Goal: Transaction & Acquisition: Purchase product/service

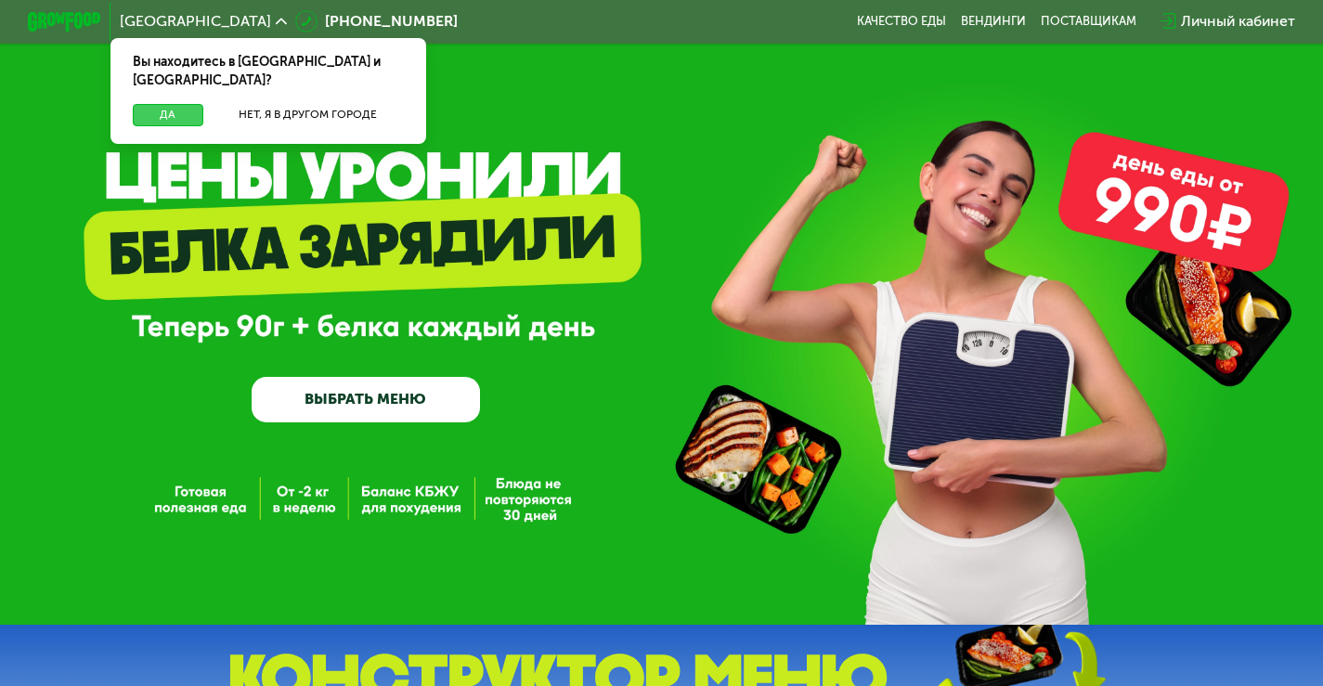
click at [162, 104] on button "Да" at bounding box center [168, 115] width 71 height 22
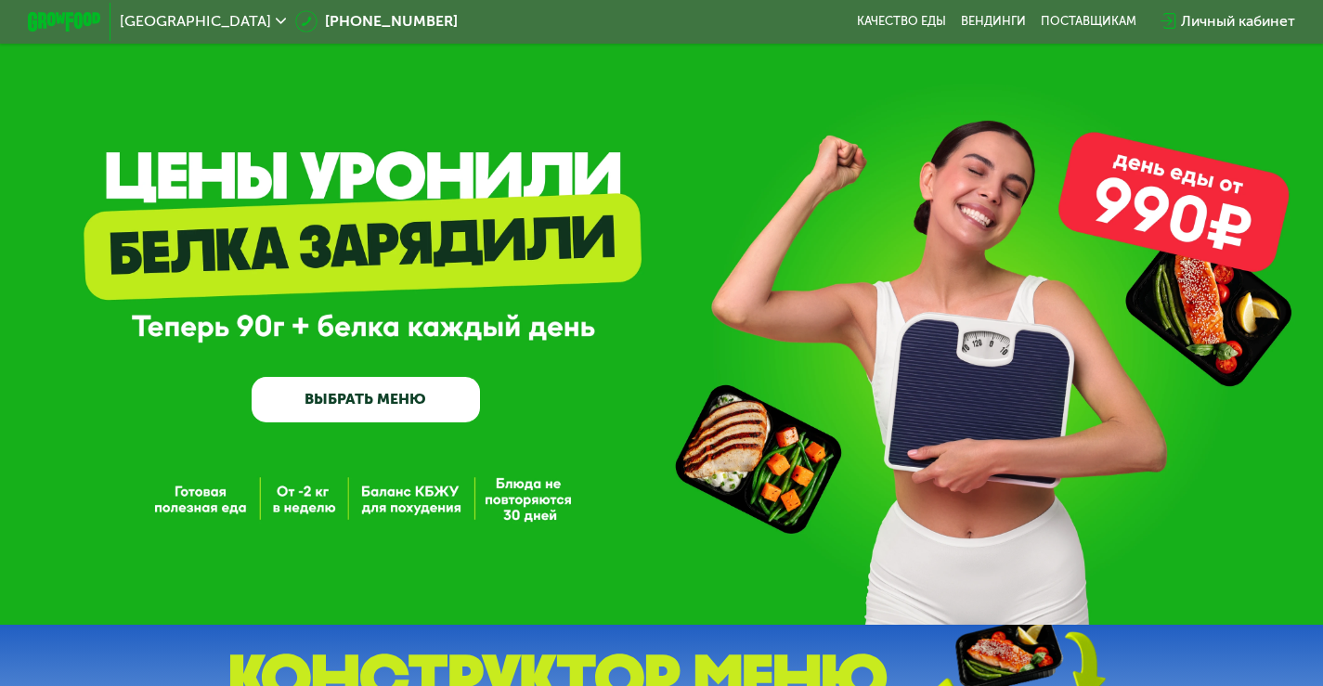
click at [382, 415] on link "ВЫБРАТЬ МЕНЮ" at bounding box center [366, 400] width 228 height 46
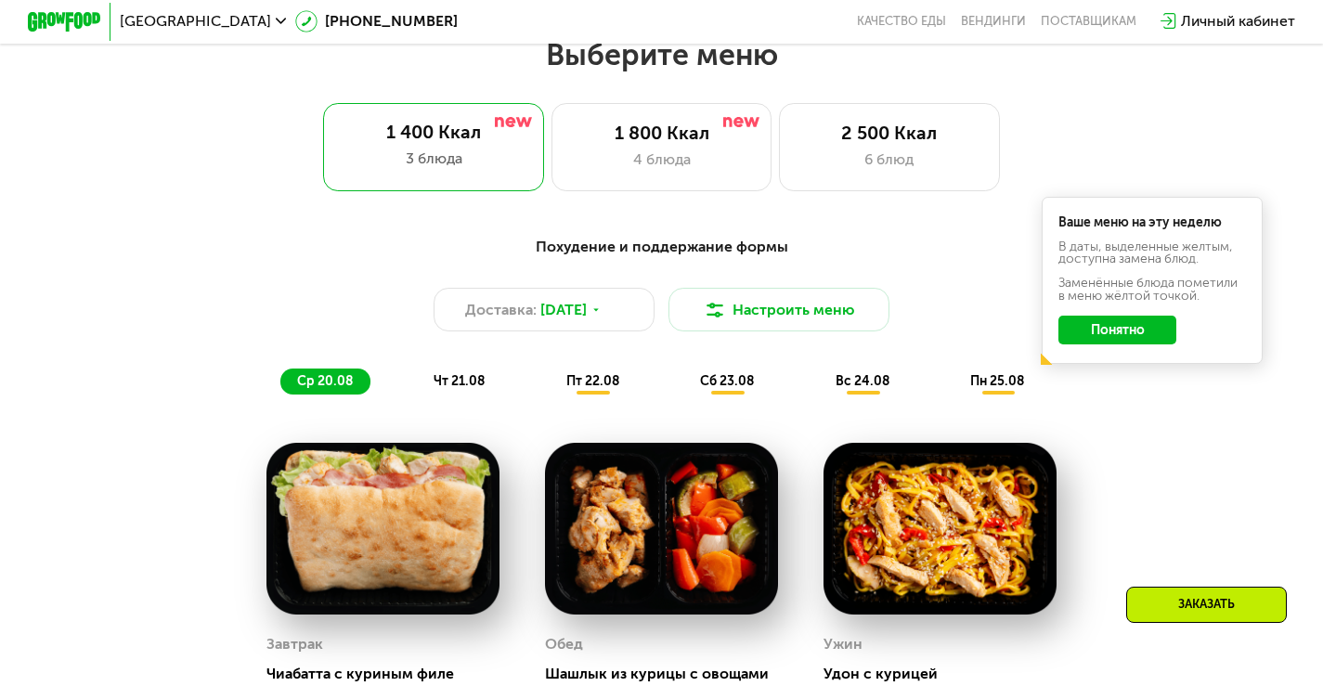
scroll to position [836, 0]
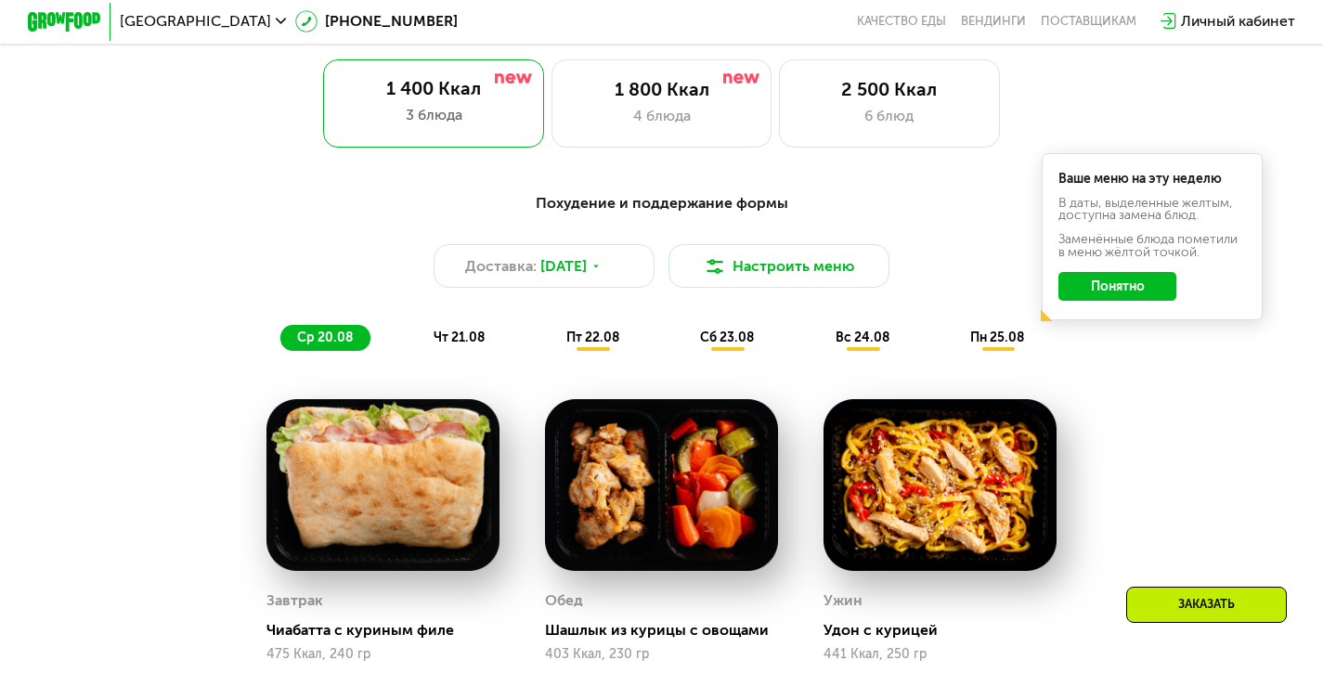
click at [1114, 302] on button "Понятно" at bounding box center [1118, 287] width 118 height 30
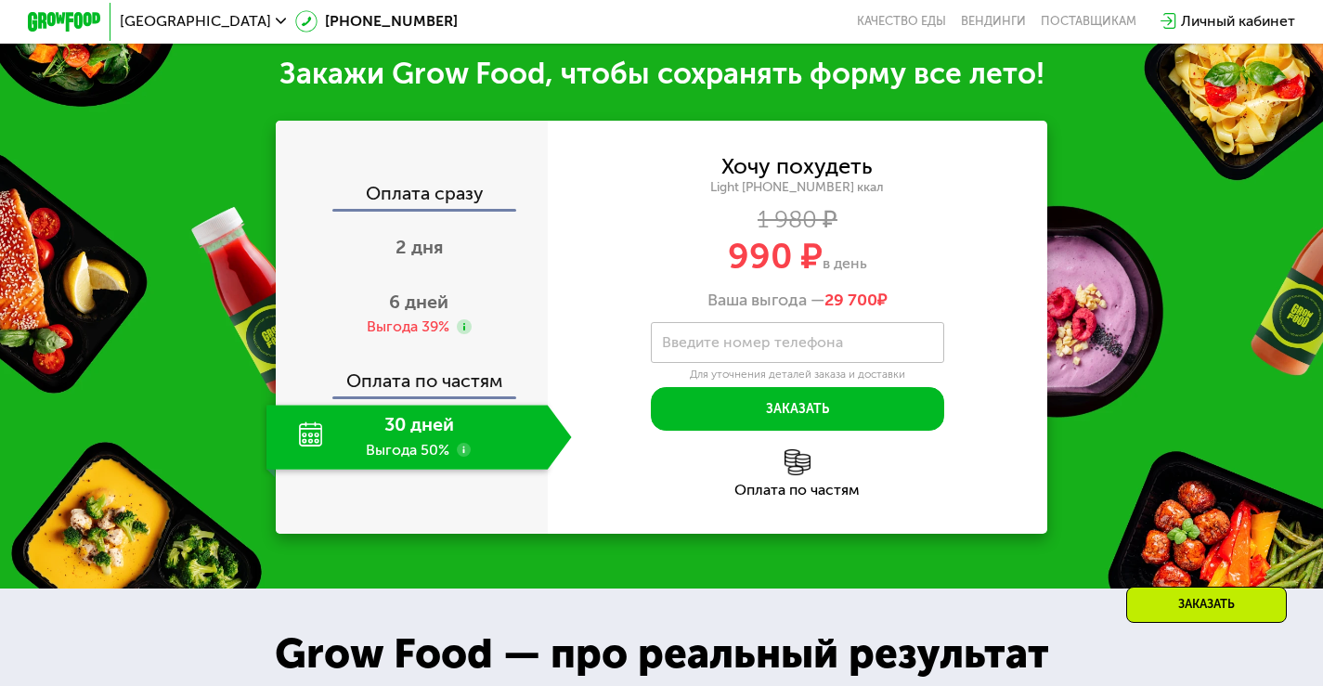
scroll to position [1857, 0]
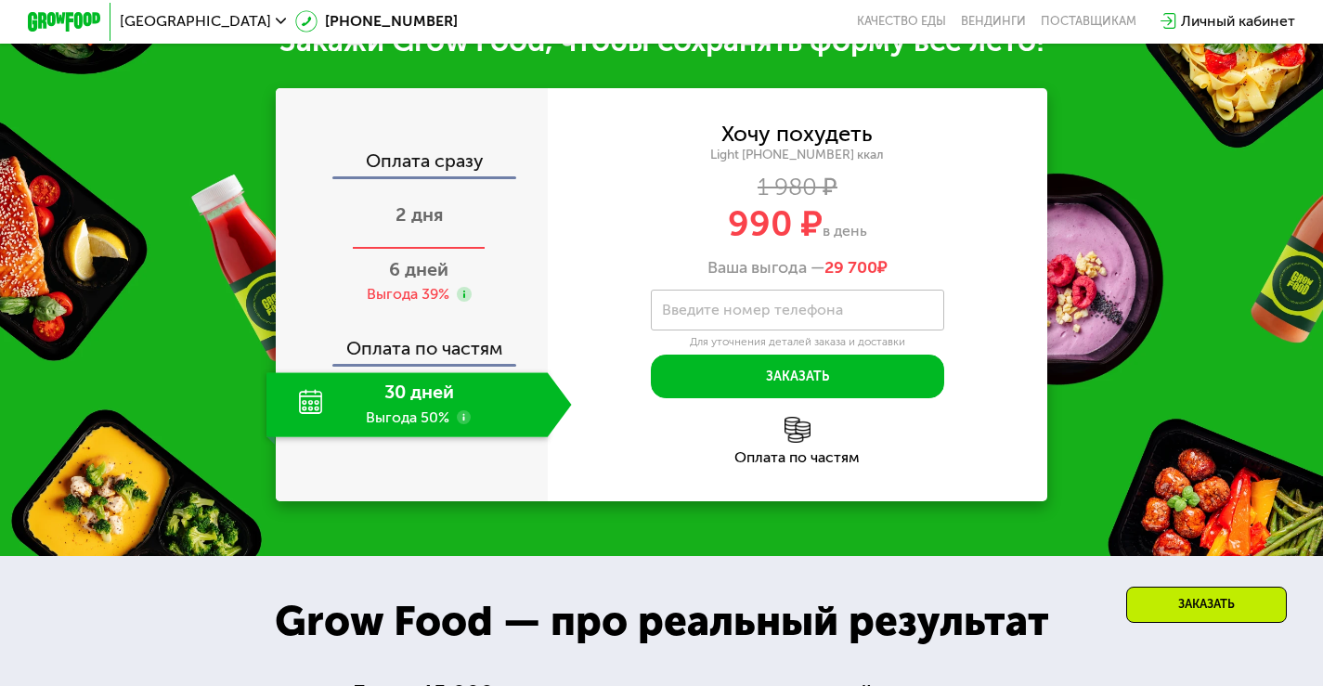
click at [415, 226] on span "2 дня" at bounding box center [419, 214] width 47 height 22
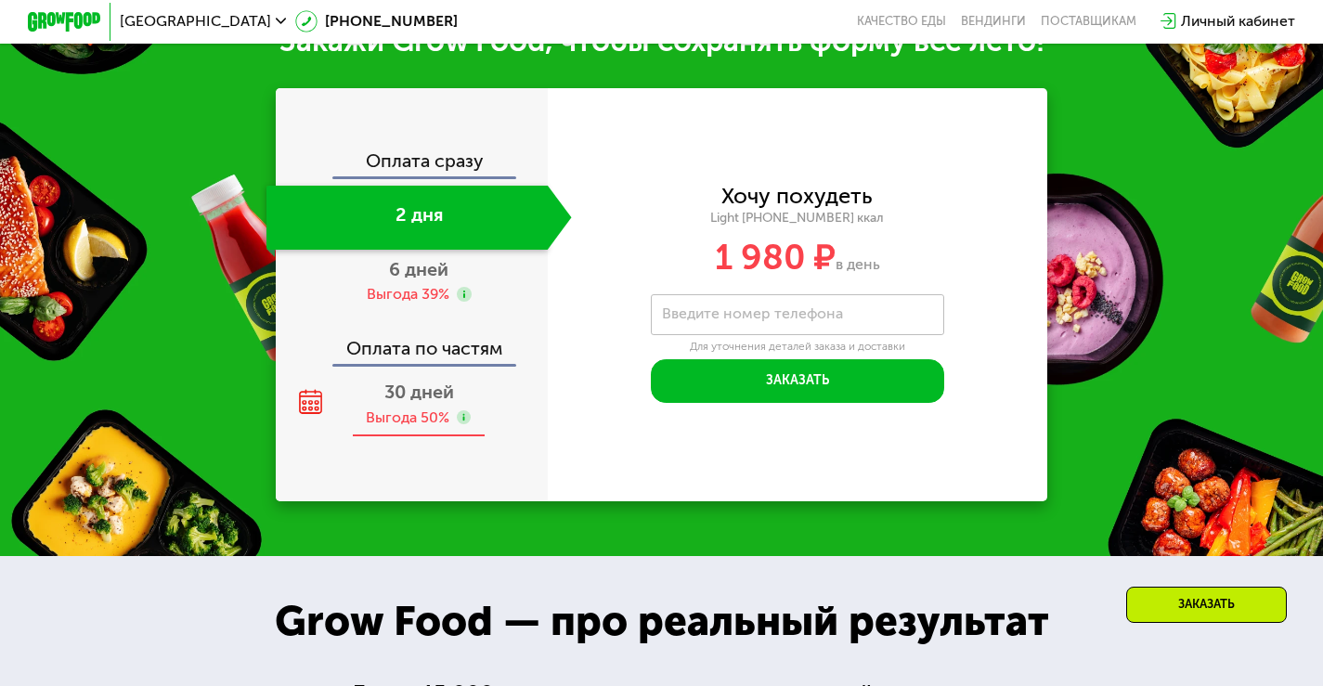
click at [413, 403] on span "30 дней" at bounding box center [419, 392] width 70 height 22
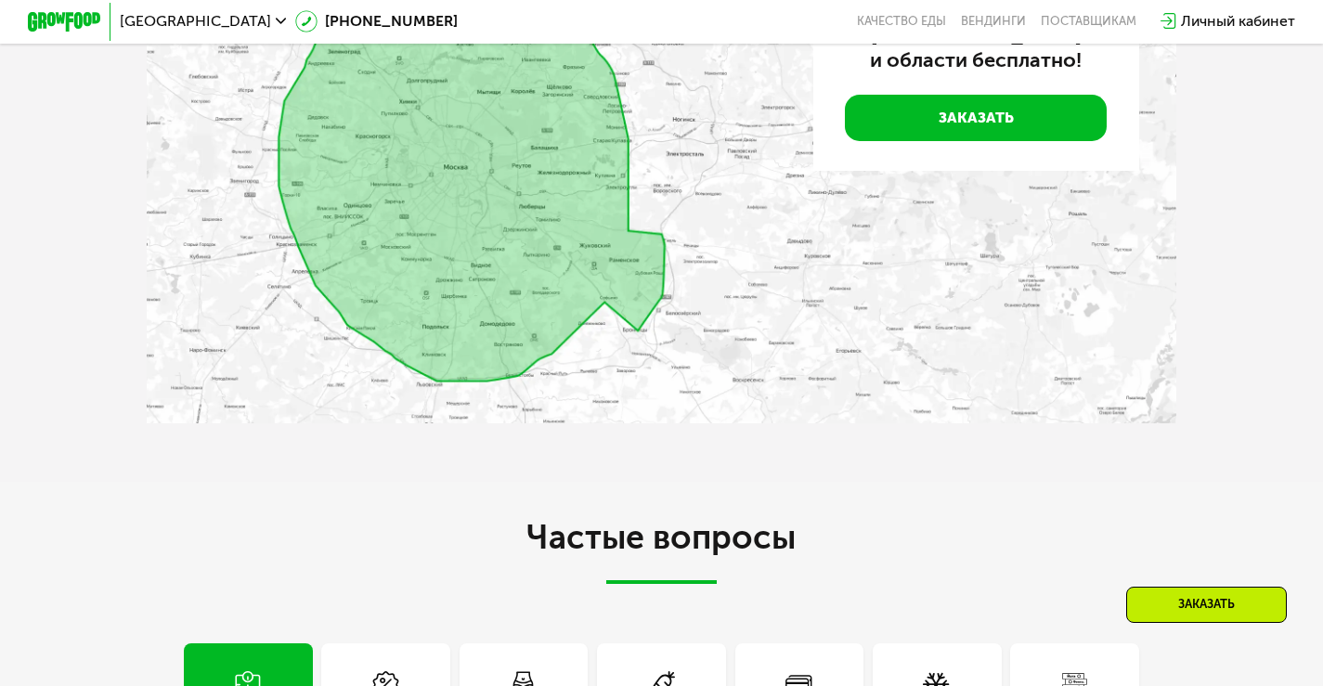
scroll to position [4179, 0]
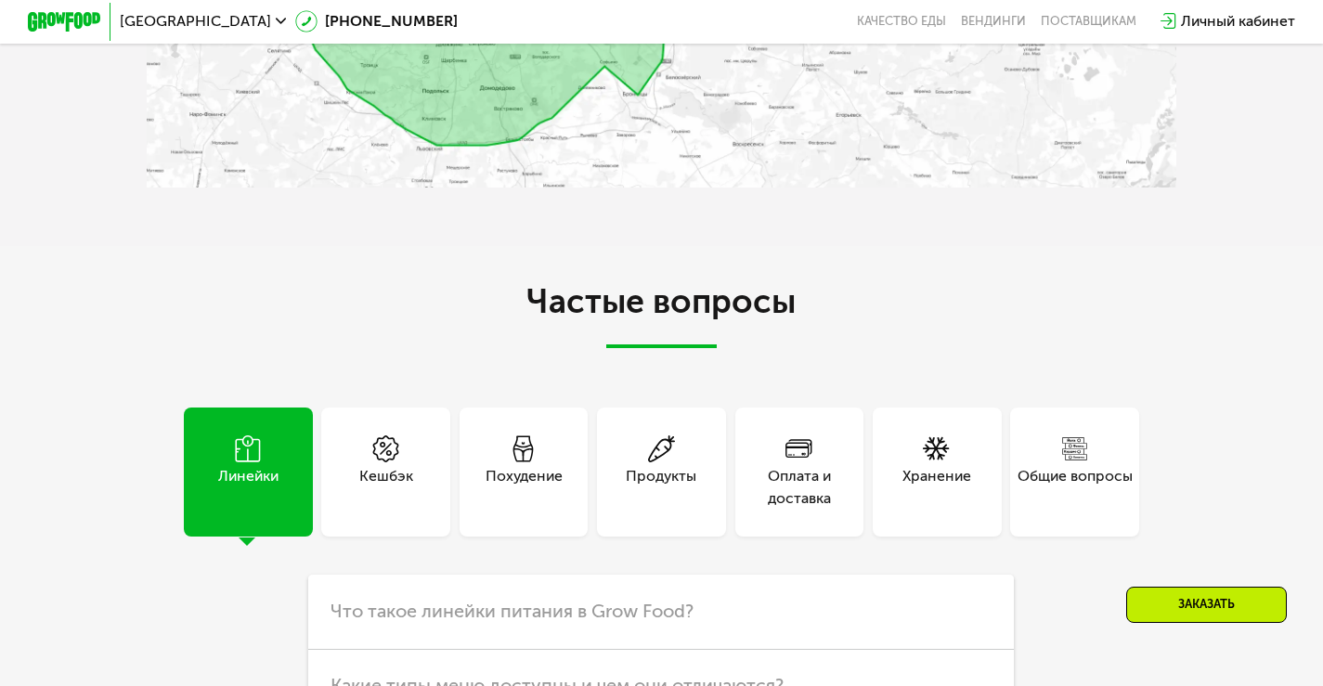
click at [781, 510] on div "Оплата и доставка" at bounding box center [799, 487] width 129 height 45
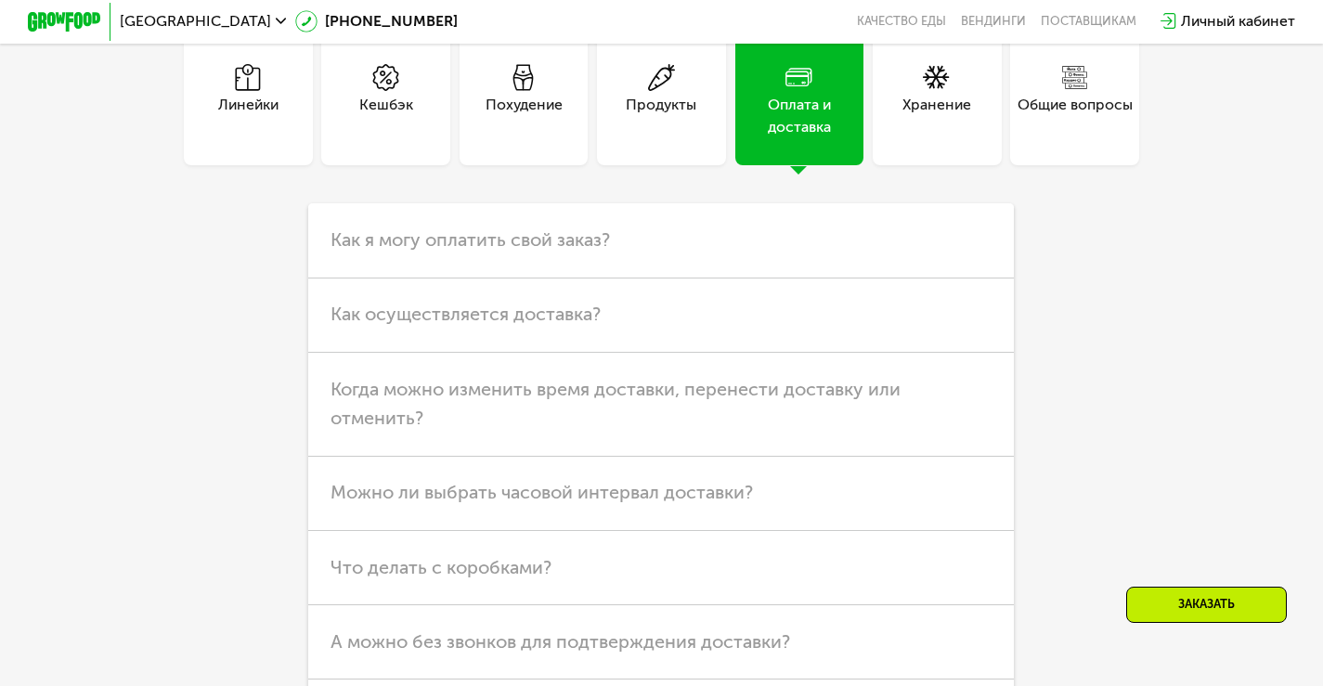
scroll to position [4643, 0]
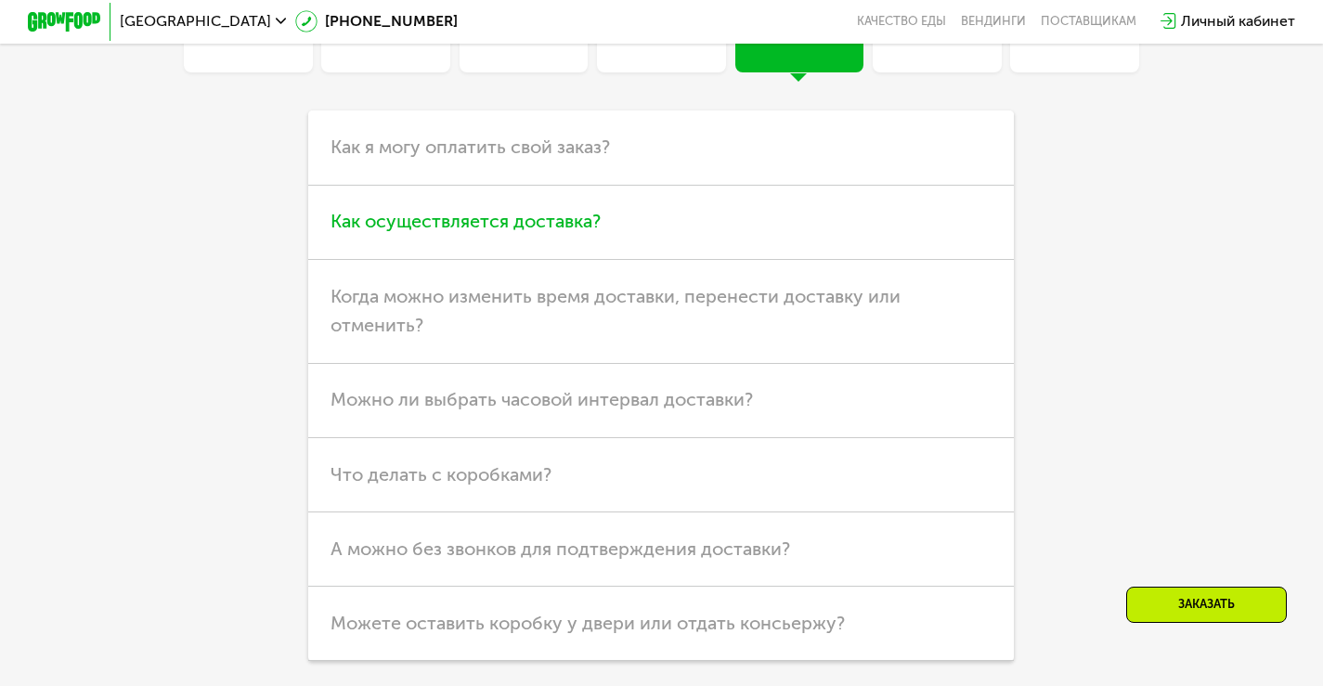
click at [776, 260] on h3 "Как осуществляется доставка?" at bounding box center [661, 223] width 706 height 74
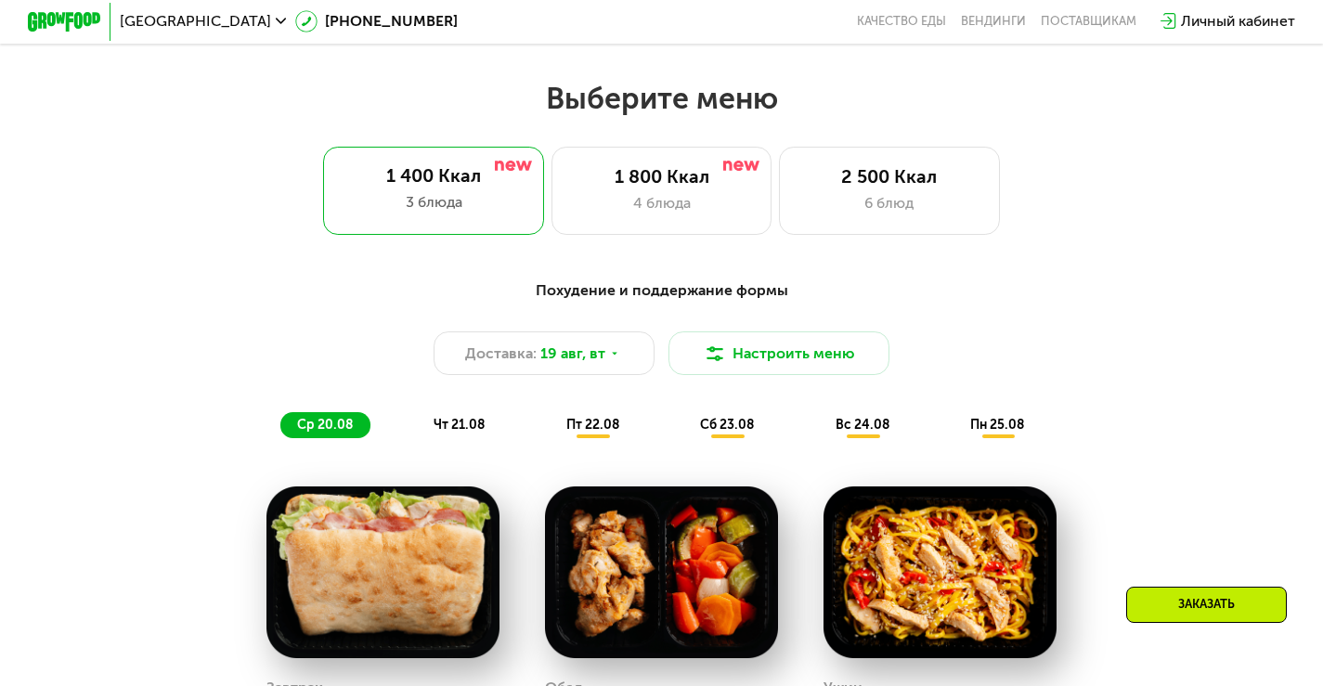
scroll to position [743, 0]
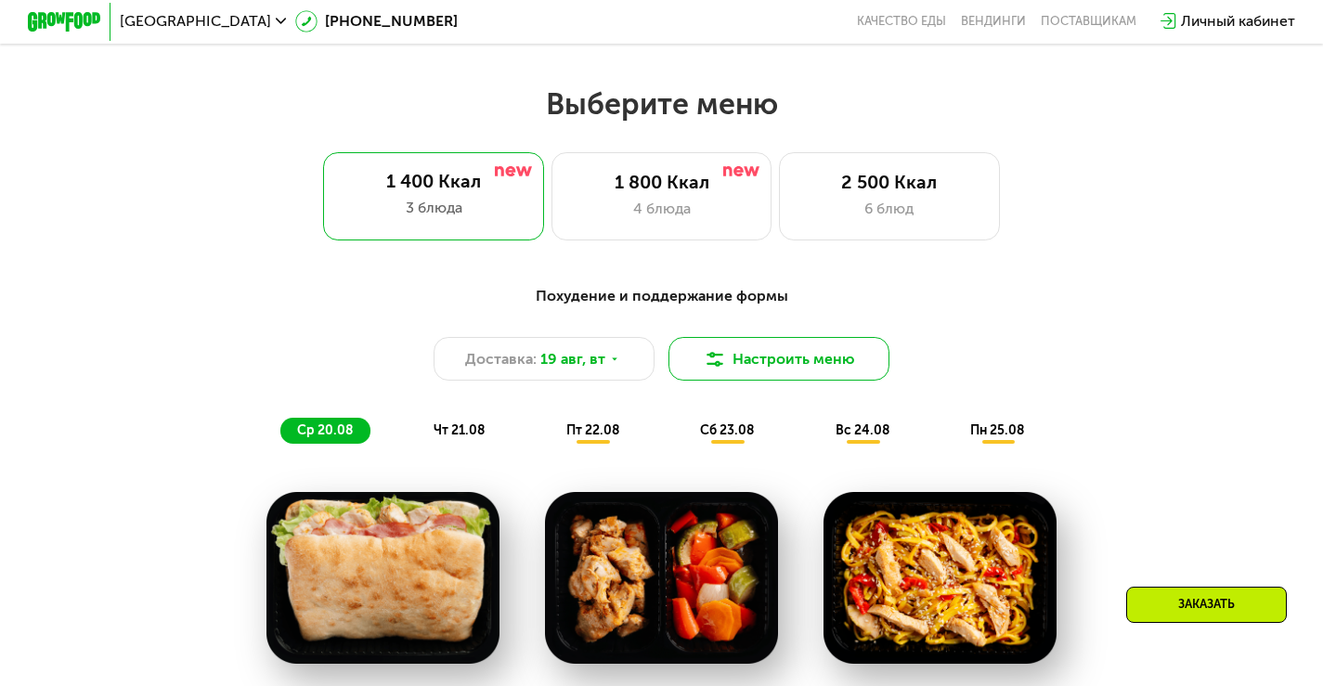
click at [785, 372] on button "Настроить меню" at bounding box center [779, 359] width 221 height 45
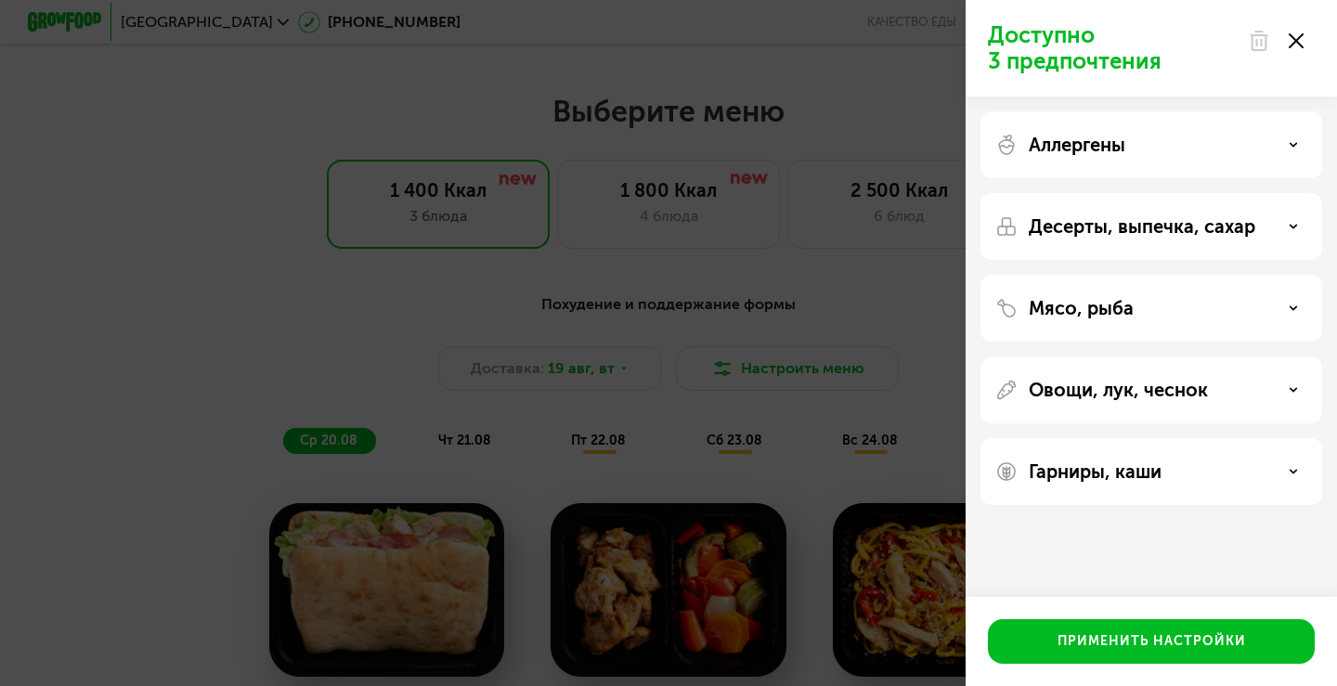
click at [1278, 145] on div "Аллергены" at bounding box center [1151, 145] width 312 height 22
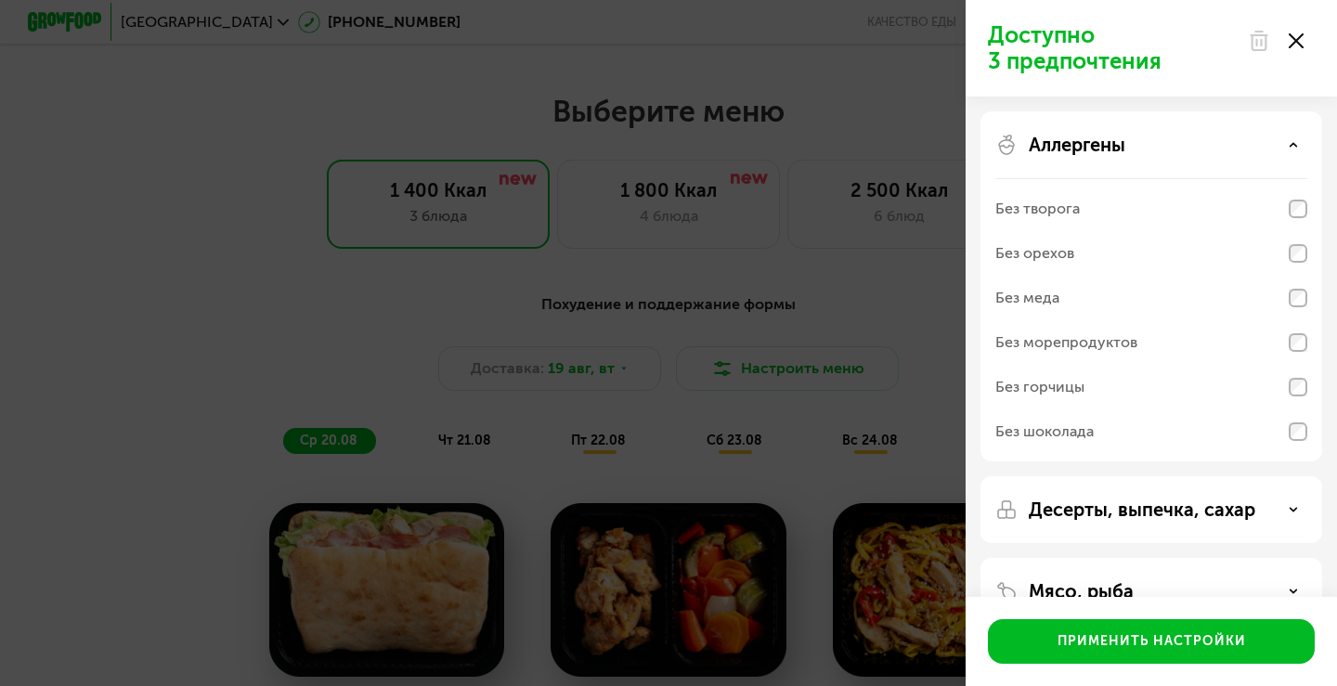
click at [921, 448] on div "Доступно 3 предпочтения Аллергены Без творога Без орехов Без меда Без морепроду…" at bounding box center [668, 343] width 1337 height 686
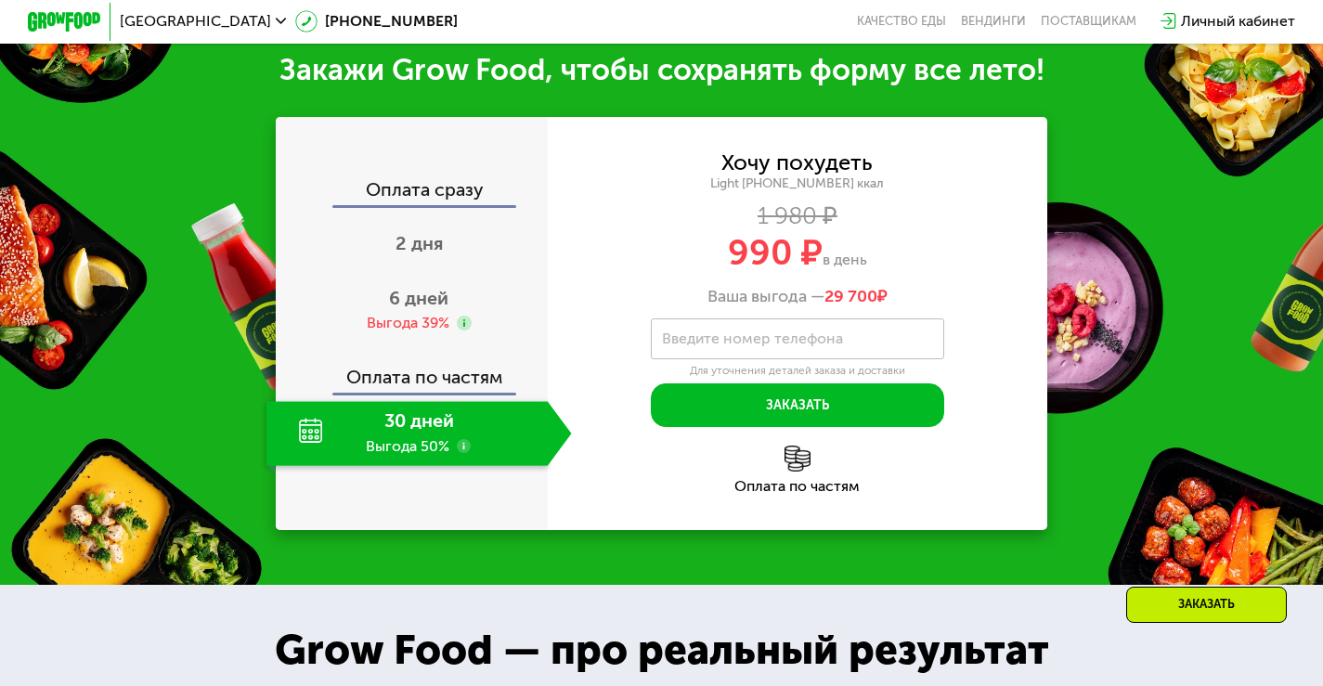
scroll to position [1950, 0]
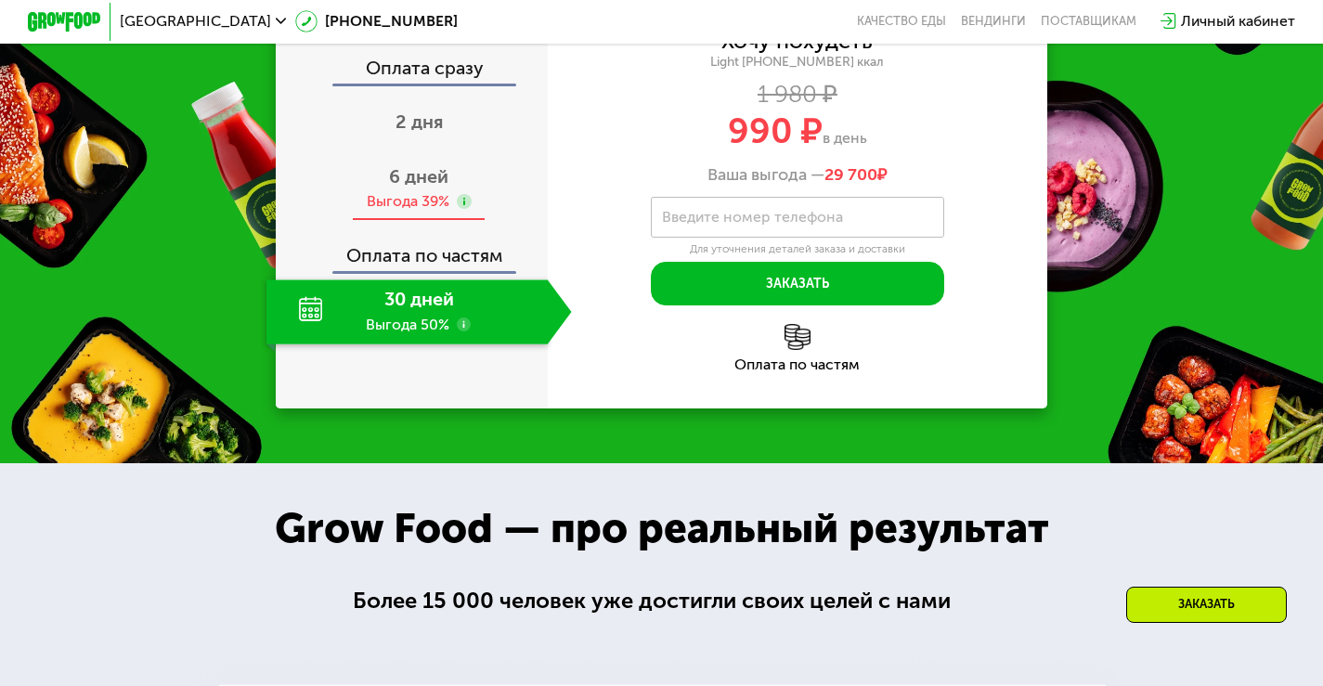
click at [412, 188] on span "6 дней" at bounding box center [418, 176] width 59 height 22
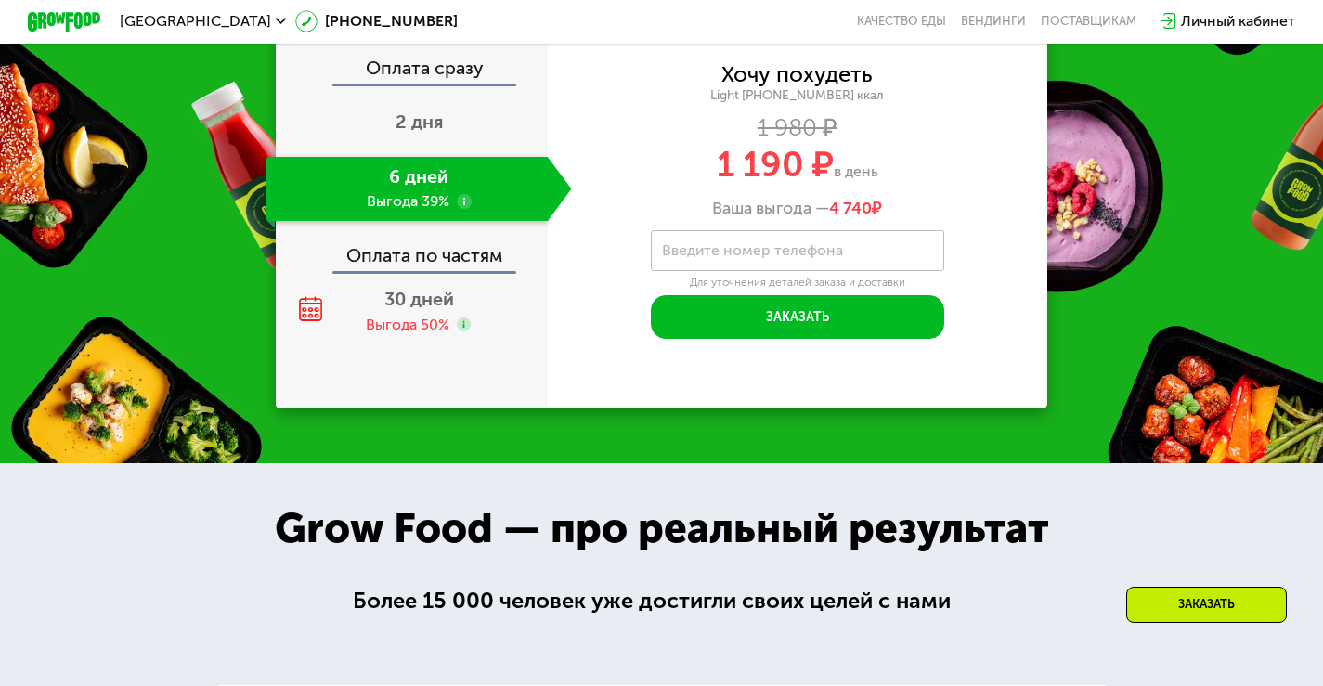
click at [712, 256] on label "Введите номер телефона" at bounding box center [752, 251] width 181 height 10
click at [712, 271] on input "Введите номер телефона" at bounding box center [798, 251] width 294 height 42
